Goal: Transaction & Acquisition: Purchase product/service

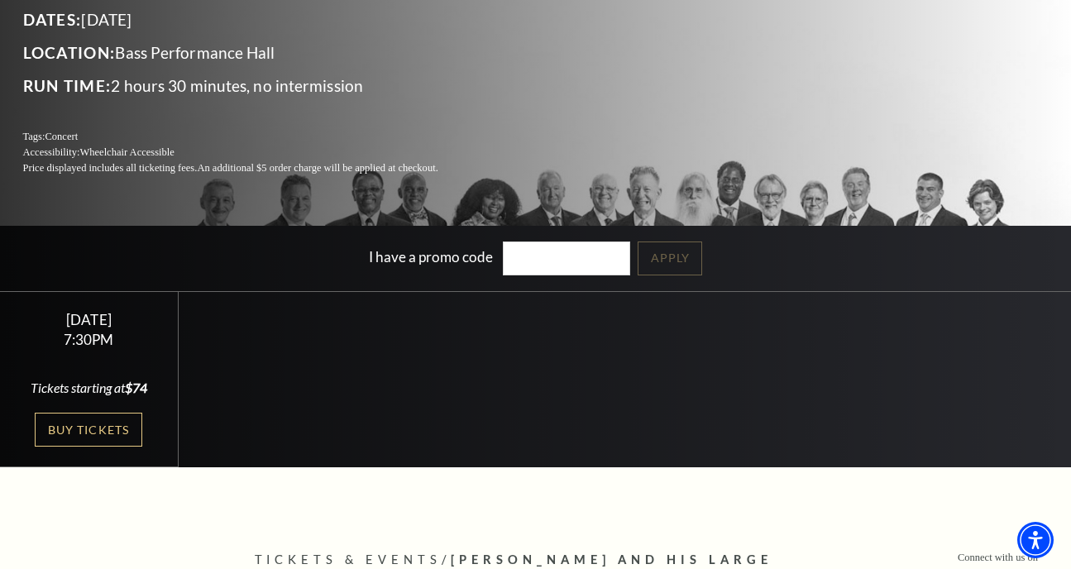
scroll to position [232, 0]
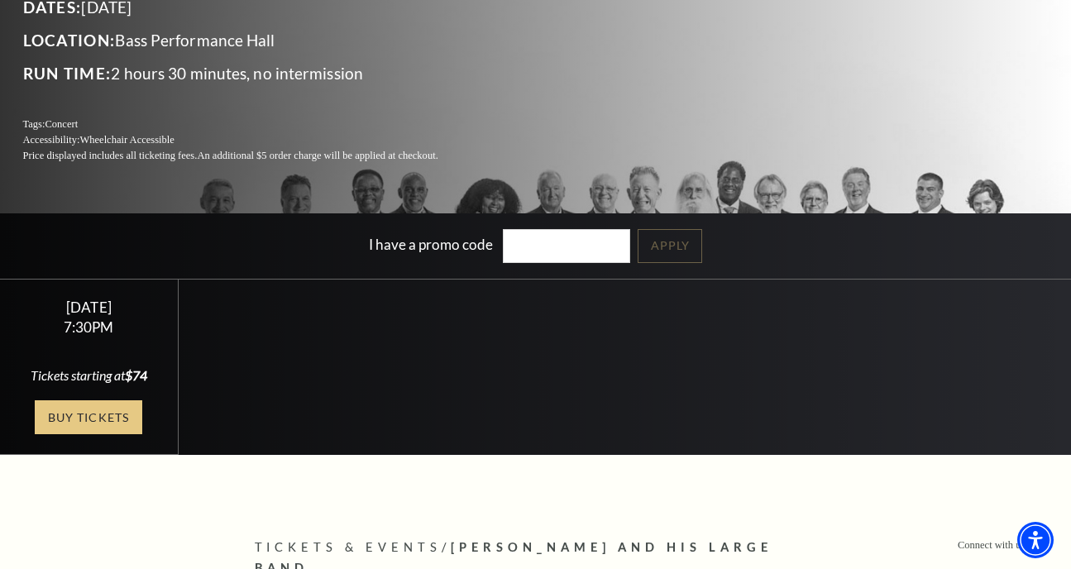
click at [92, 421] on link "Buy Tickets" at bounding box center [88, 417] width 107 height 34
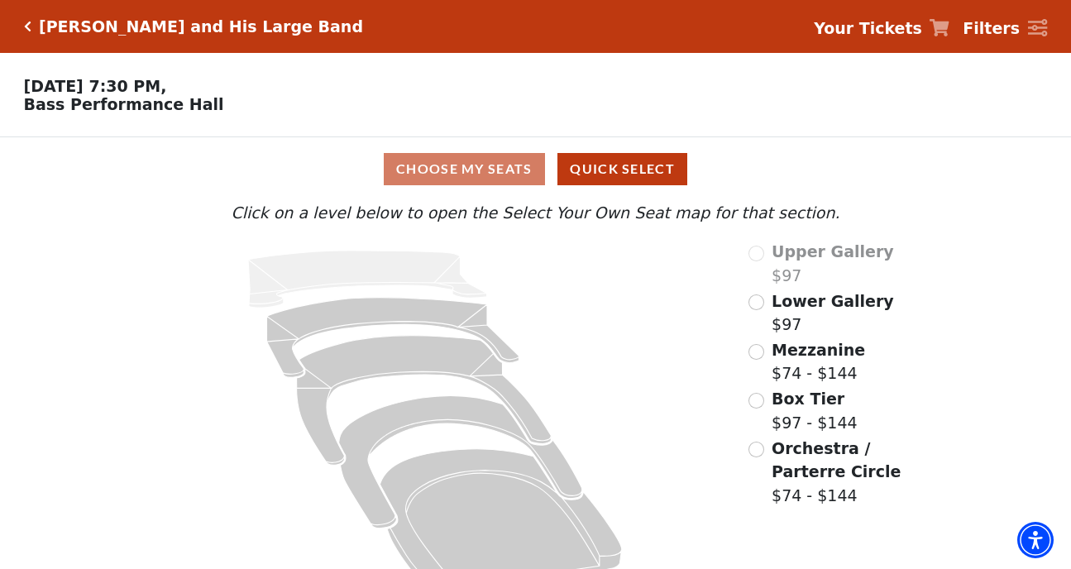
scroll to position [37, 0]
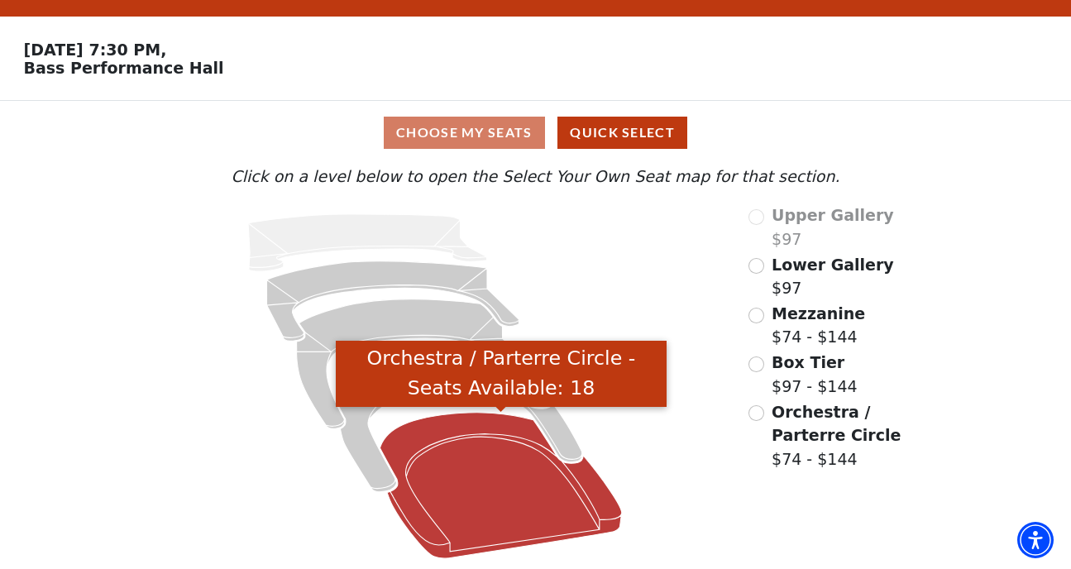
click at [489, 471] on icon "Orchestra / Parterre Circle - Seats Available: 18" at bounding box center [500, 486] width 241 height 146
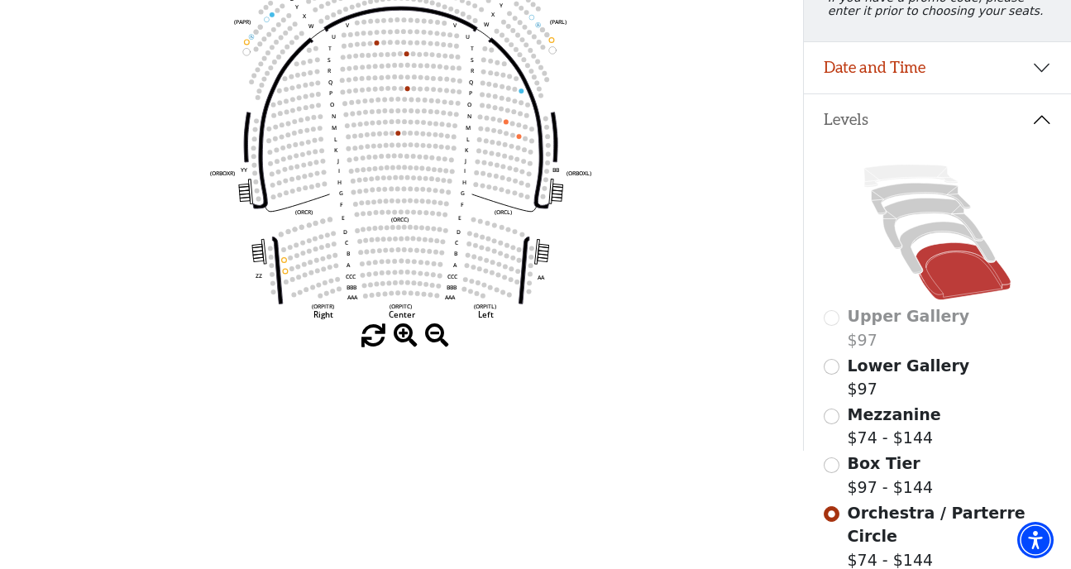
scroll to position [270, 0]
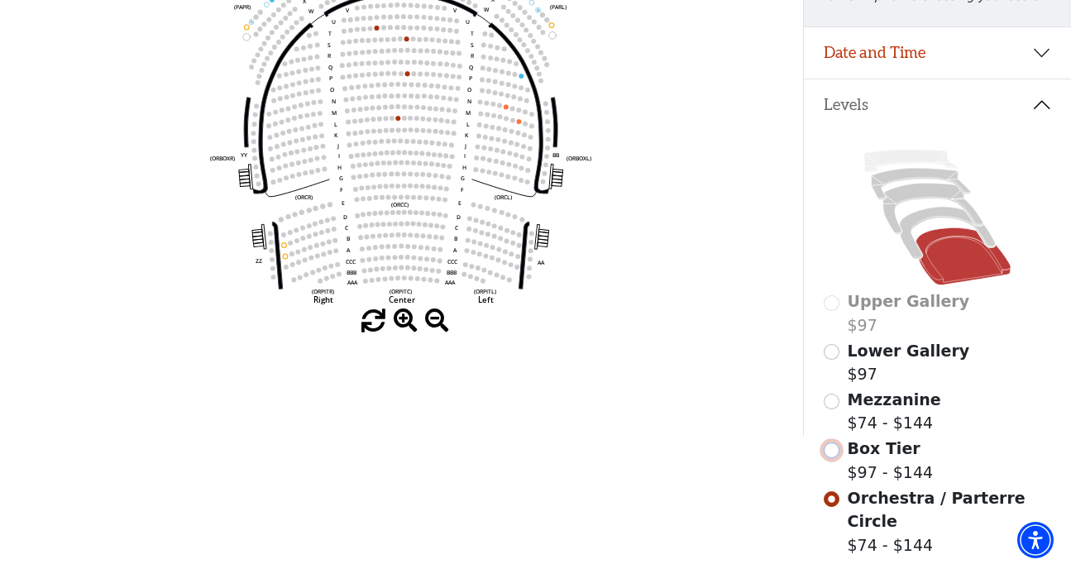
click at [833, 456] on input "Box Tier$97 - $144\a" at bounding box center [831, 450] width 16 height 16
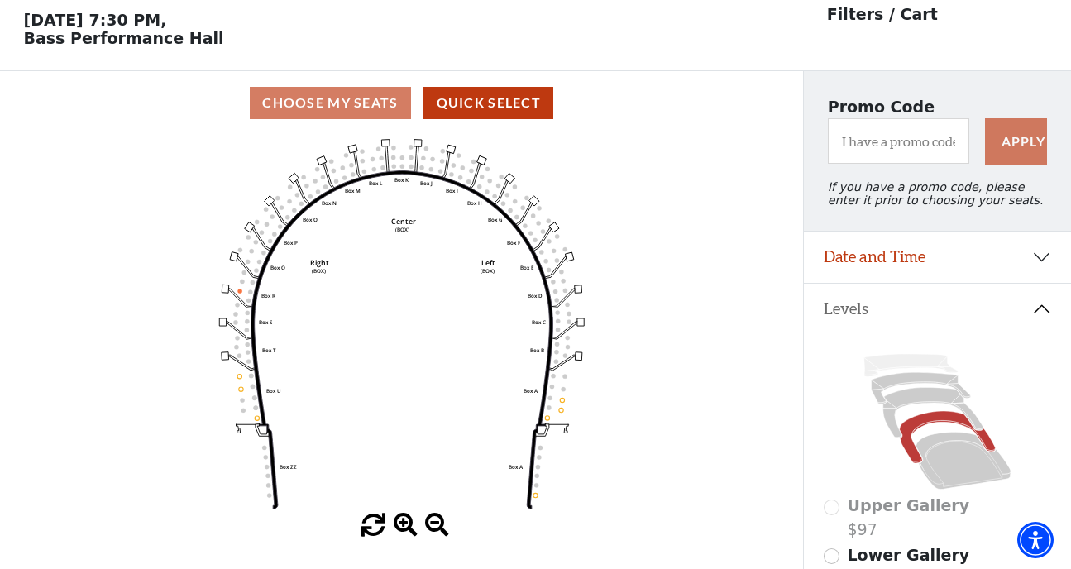
scroll to position [76, 0]
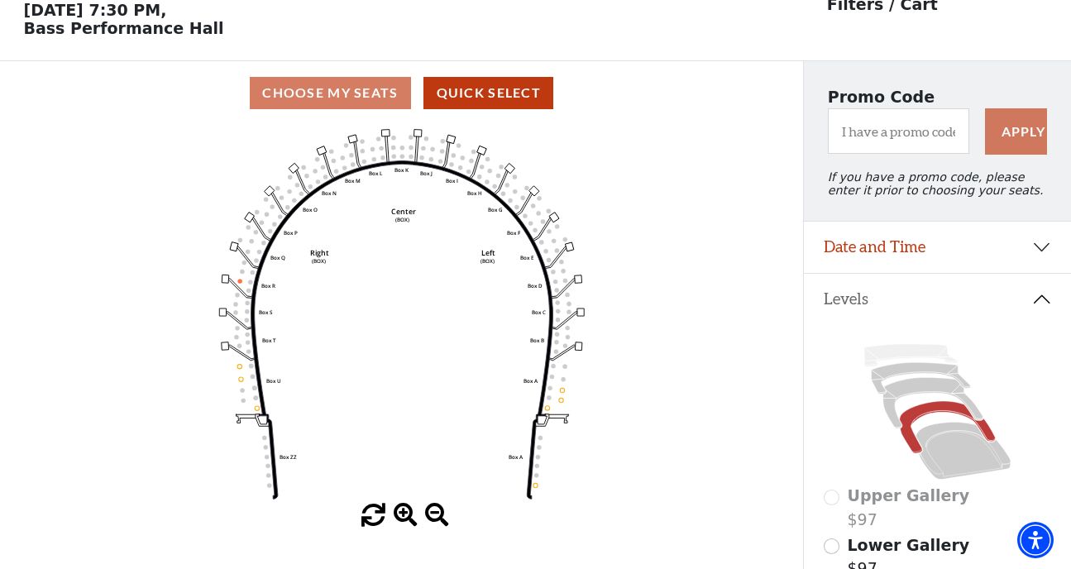
click at [561, 390] on circle at bounding box center [562, 390] width 4 height 4
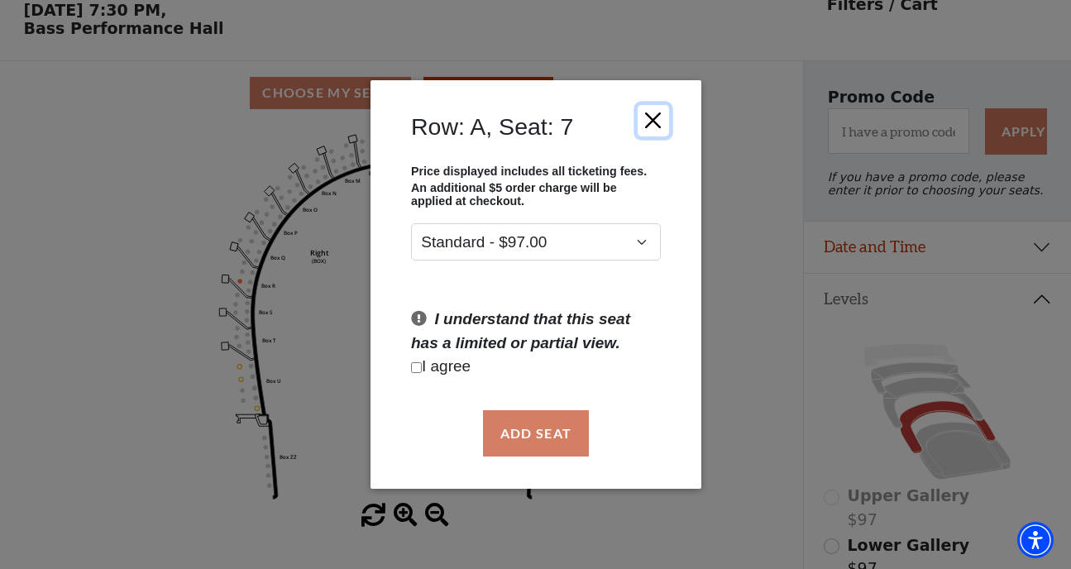
click at [651, 116] on button "Close" at bounding box center [652, 119] width 31 height 31
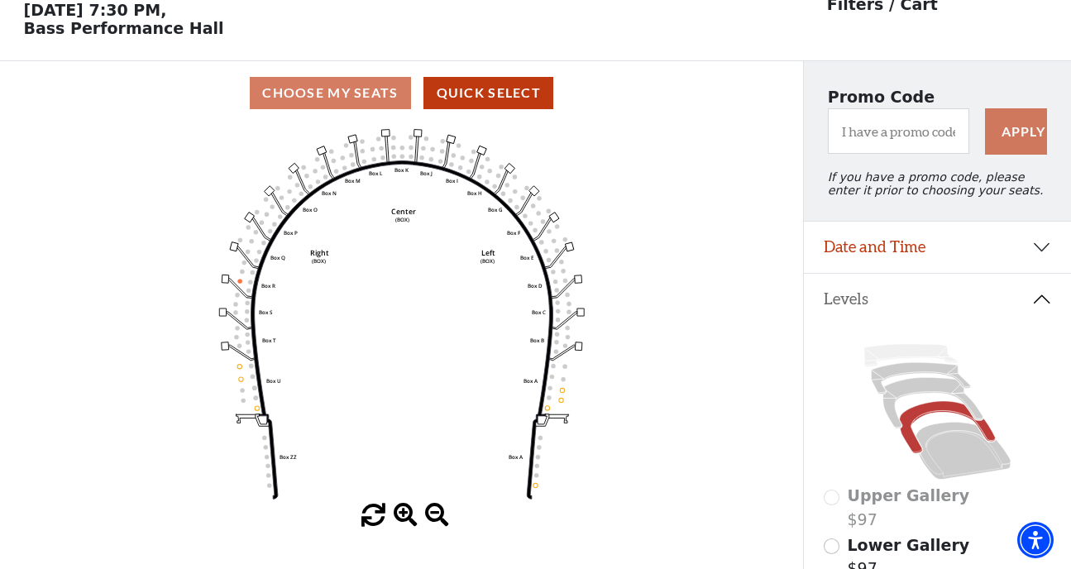
click at [237, 368] on icon "Left (BOX) Right (BOX) Center (BOX) Box ZZ Box U Box T Box S Box R Box Q Box P …" at bounding box center [402, 314] width 723 height 379
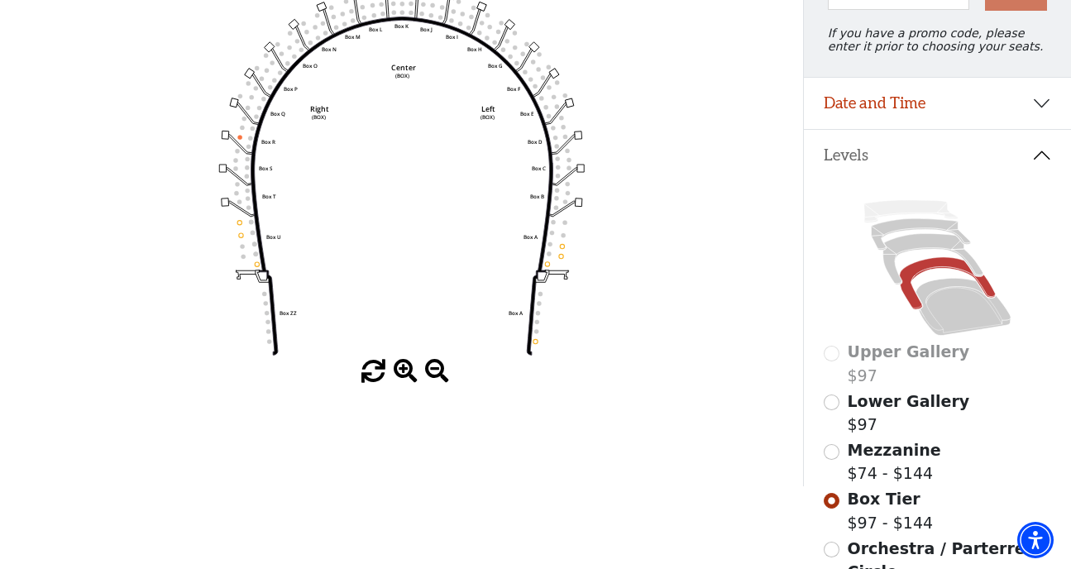
scroll to position [223, 0]
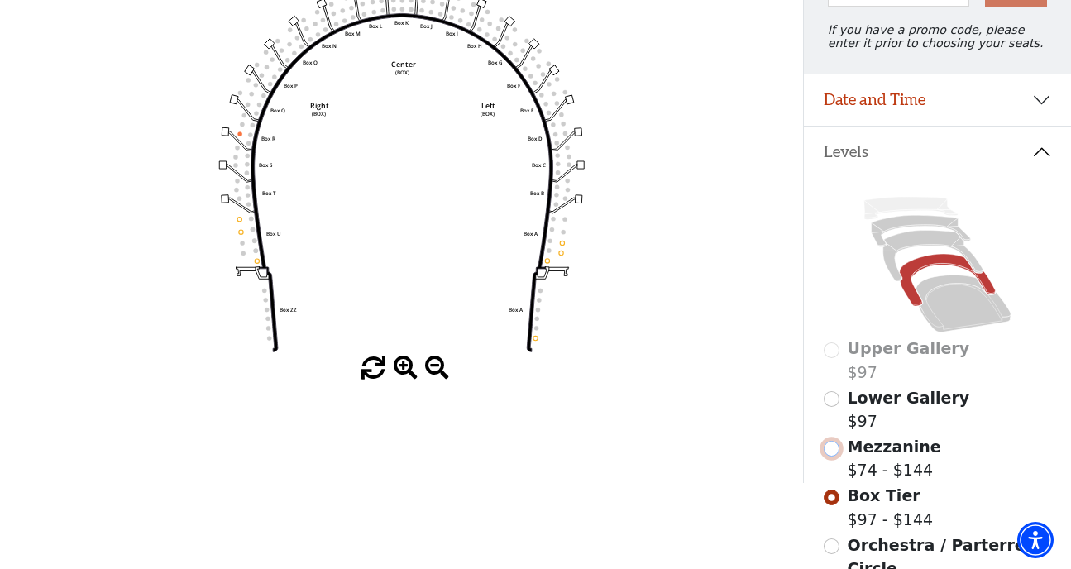
click at [833, 452] on input "Mezzanine$74 - $144\a" at bounding box center [831, 449] width 16 height 16
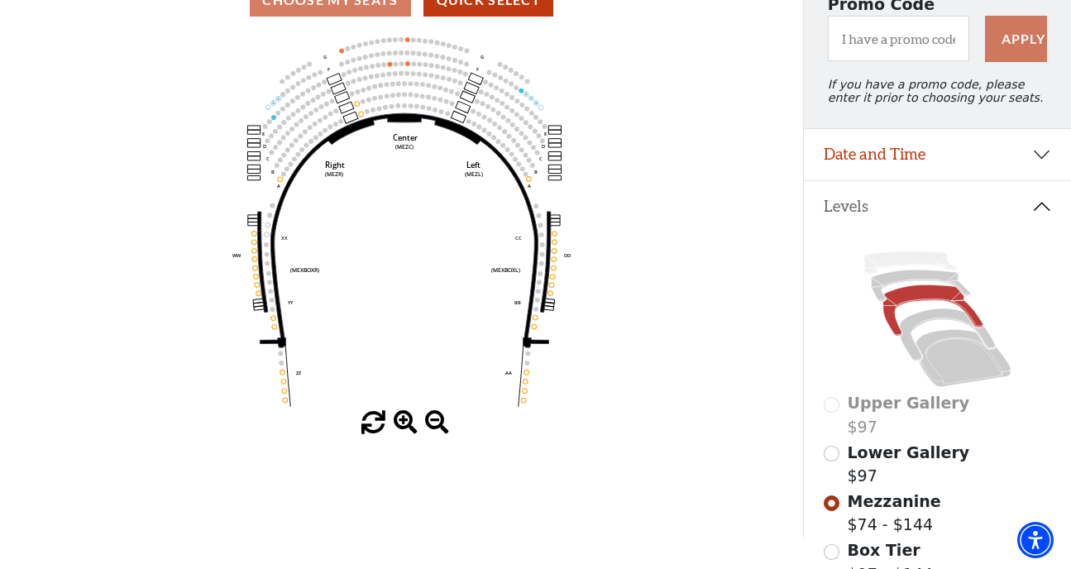
scroll to position [189, 0]
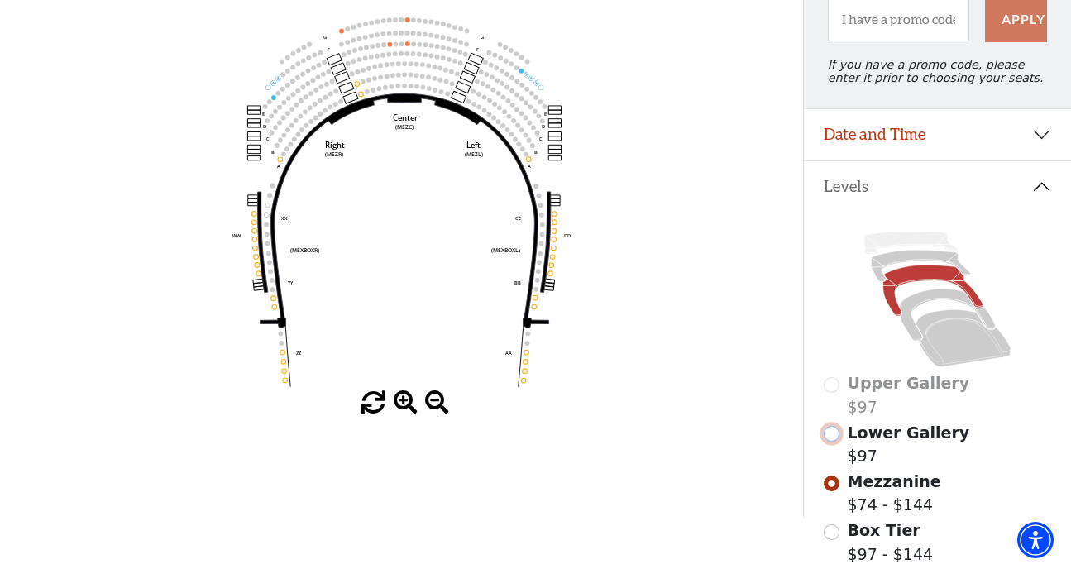
click at [832, 433] on input "Lower Gallery$97\a" at bounding box center [831, 434] width 16 height 16
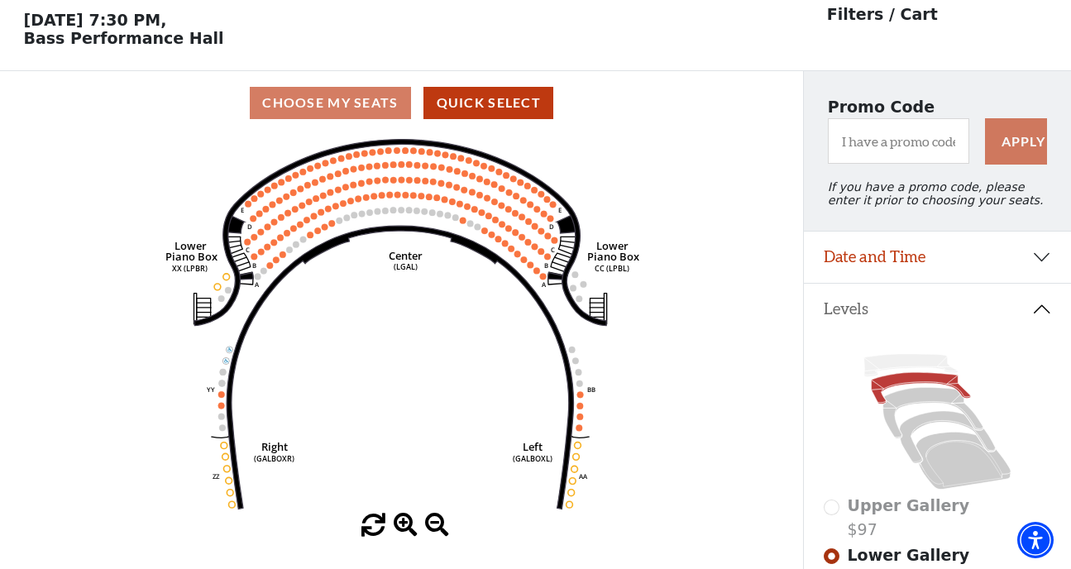
scroll to position [76, 0]
